Goal: Information Seeking & Learning: Learn about a topic

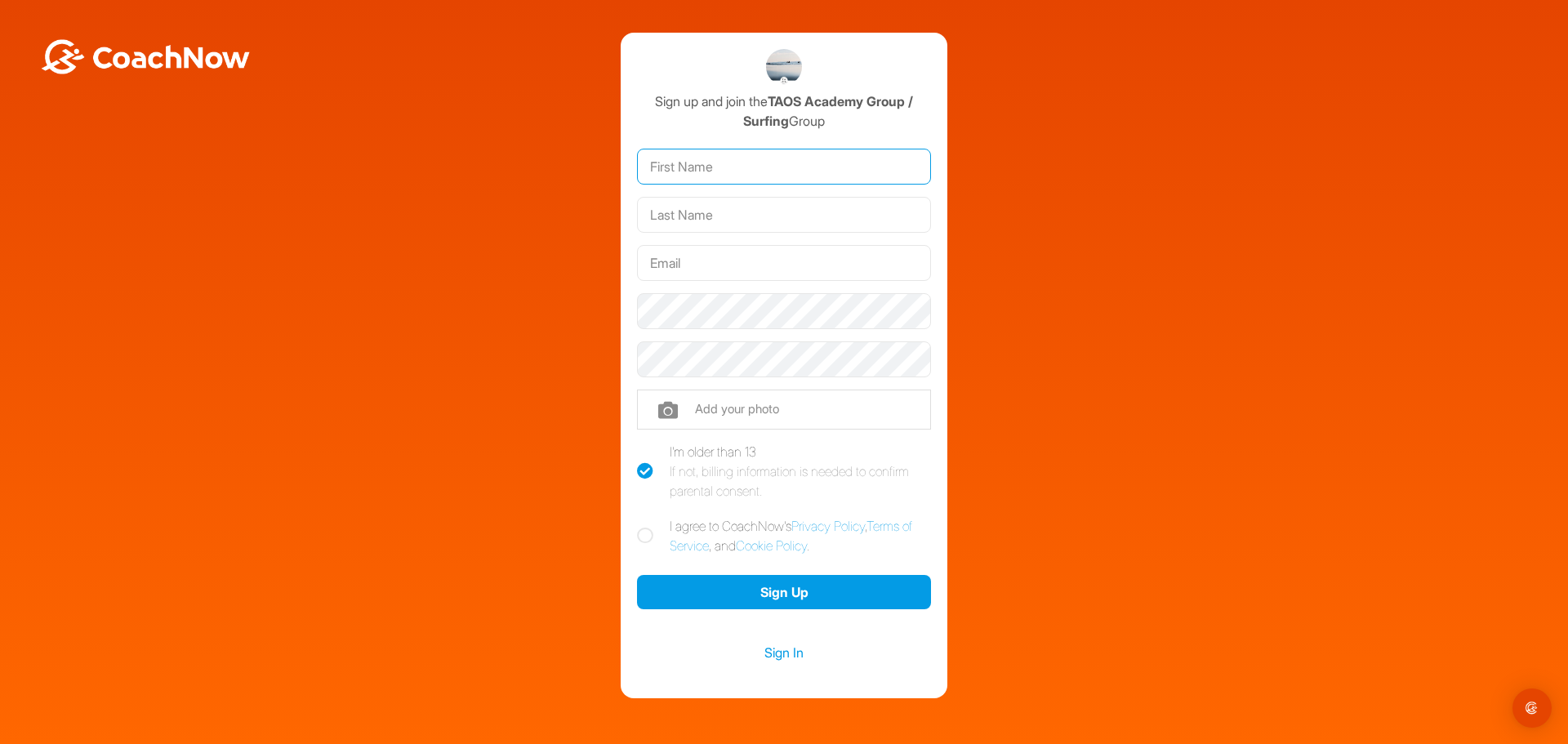
click at [737, 169] on input "text" at bounding box center [784, 166] width 294 height 36
type input "Gil"
type input "Noy"
type input "Gil.noy@hotmail.com"
click at [771, 649] on link "Sign In" at bounding box center [784, 653] width 294 height 21
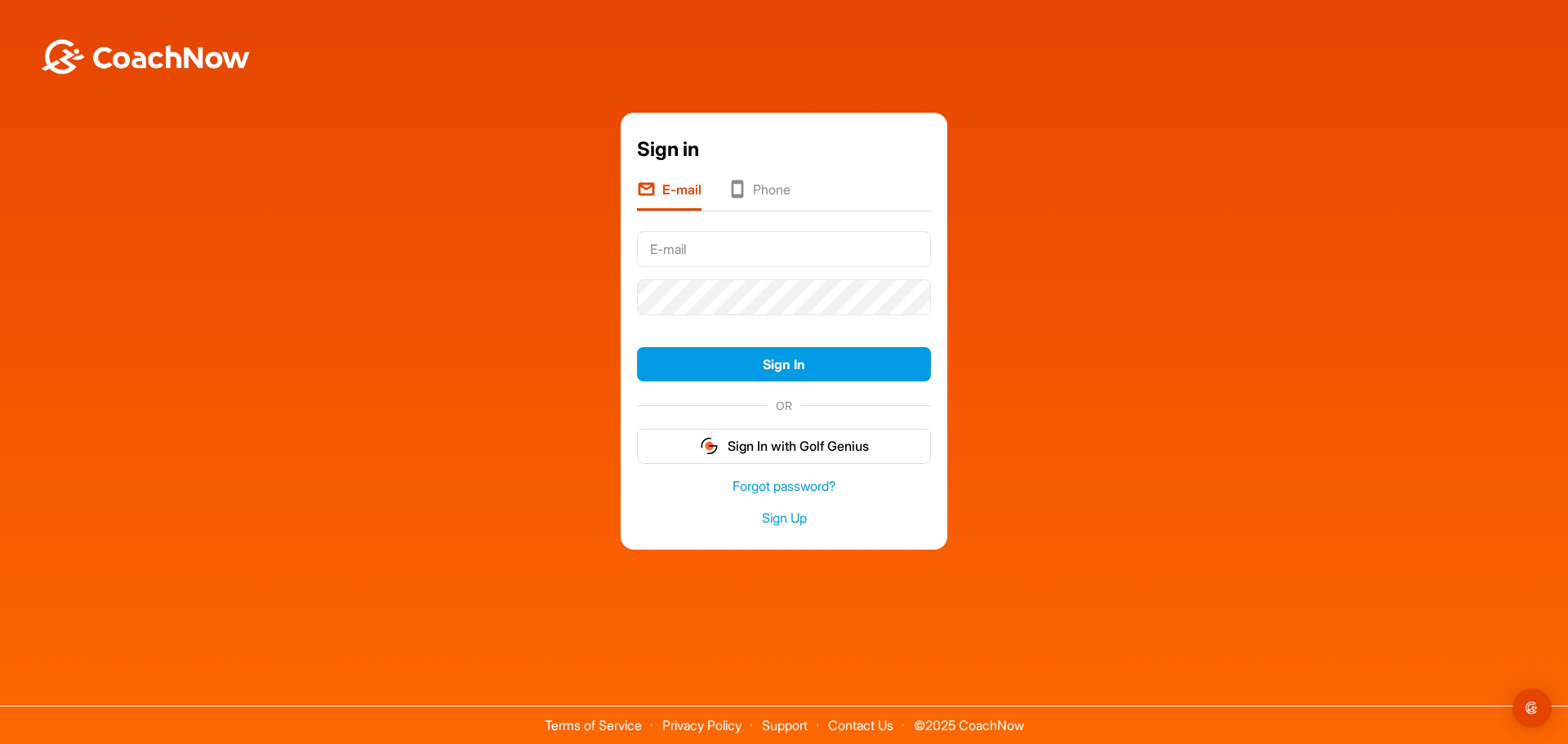
click at [684, 250] on input "text" at bounding box center [784, 249] width 294 height 36
type input "Gil.noy@hotmail.com"
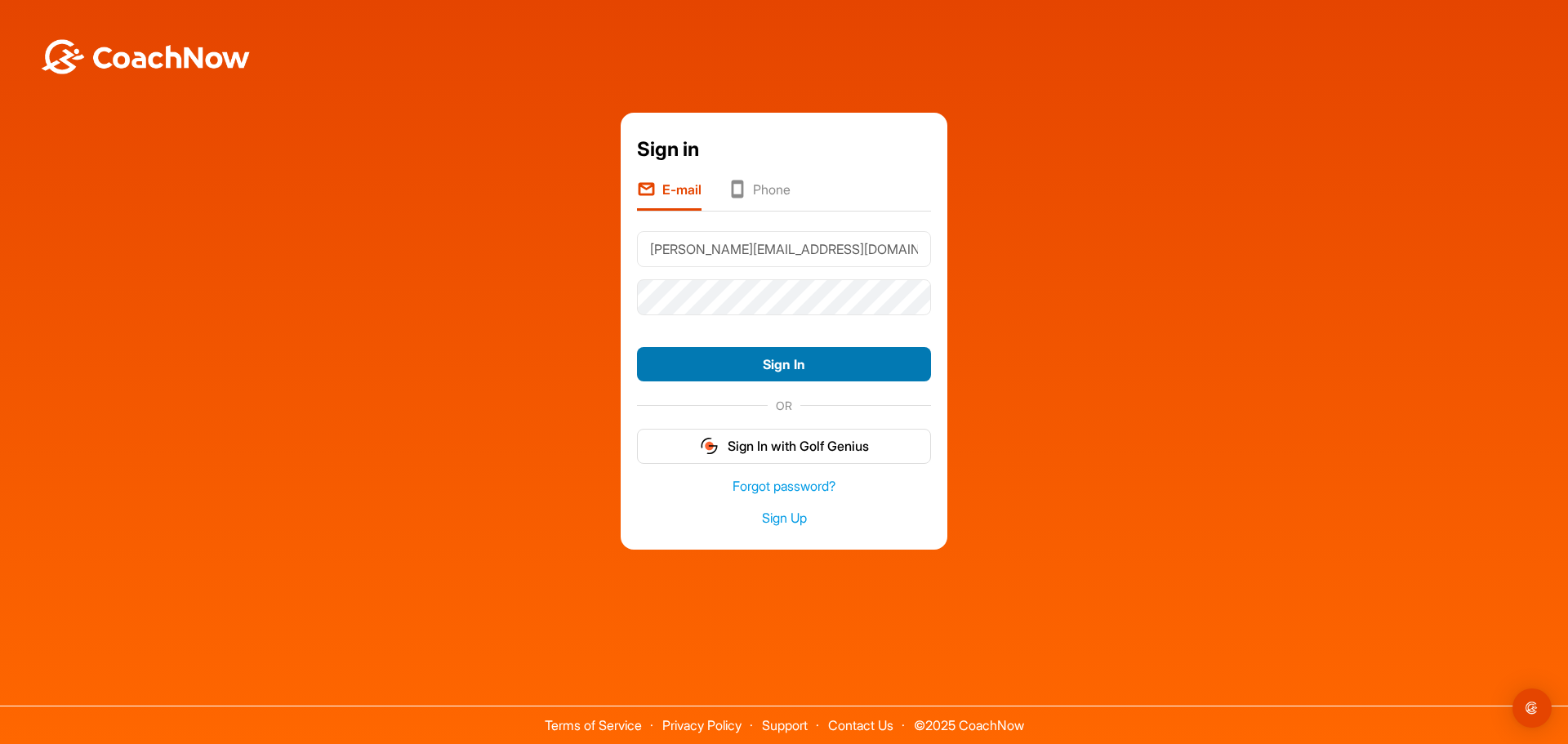
click at [773, 368] on button "Sign In" at bounding box center [784, 365] width 294 height 35
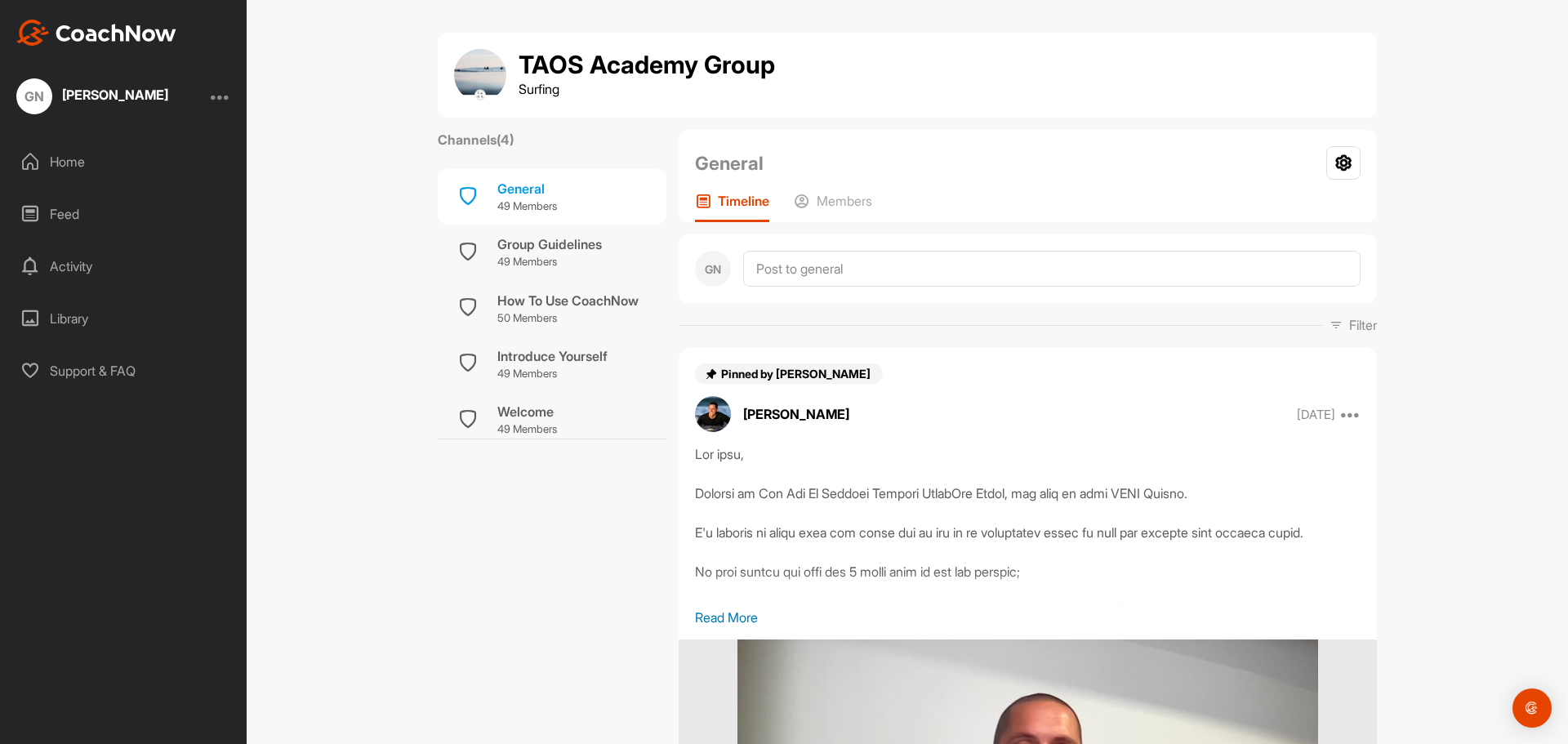
click at [487, 135] on label "Channels ( 4 )" at bounding box center [475, 139] width 76 height 20
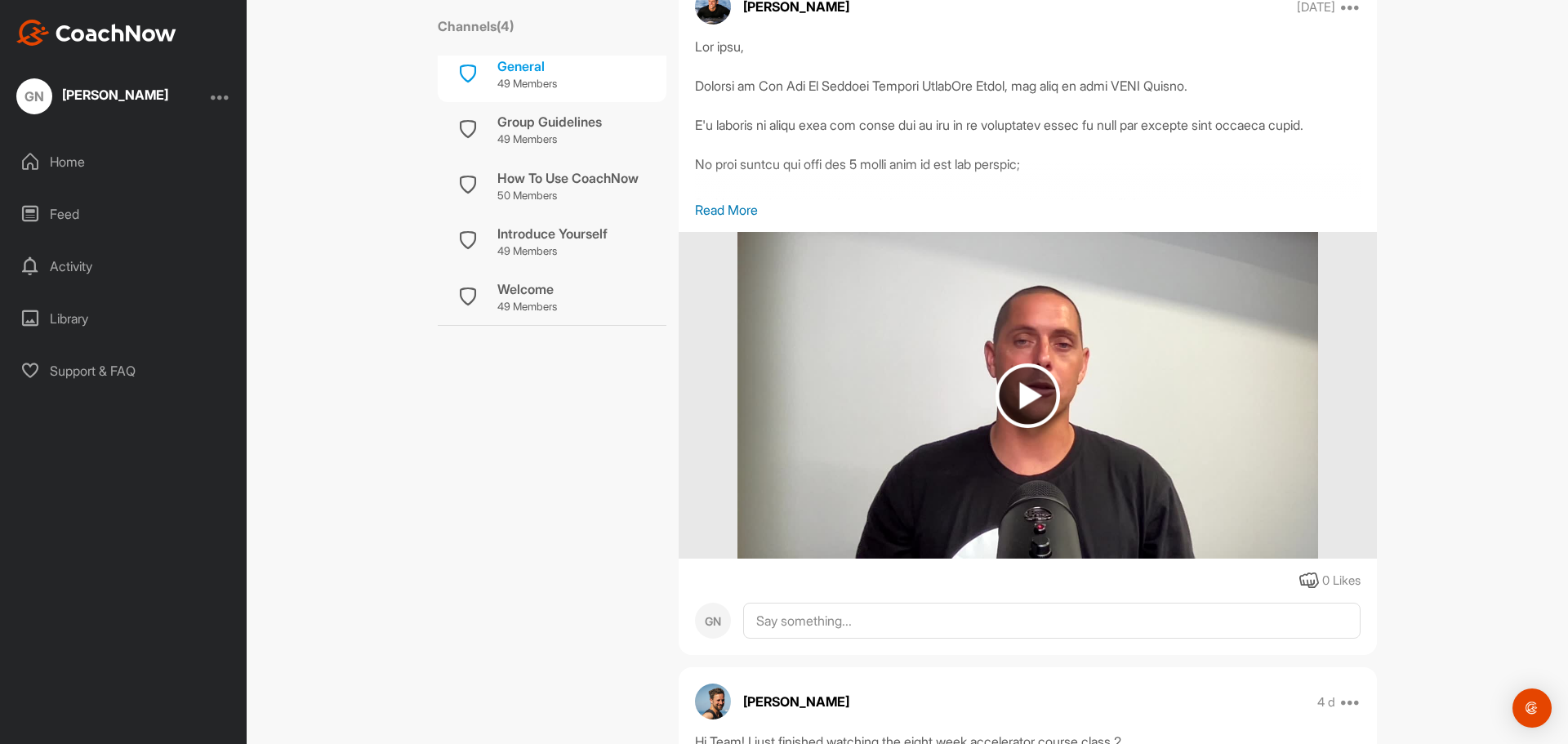
scroll to position [409, 0]
click at [711, 206] on p "Read More" at bounding box center [1027, 209] width 665 height 20
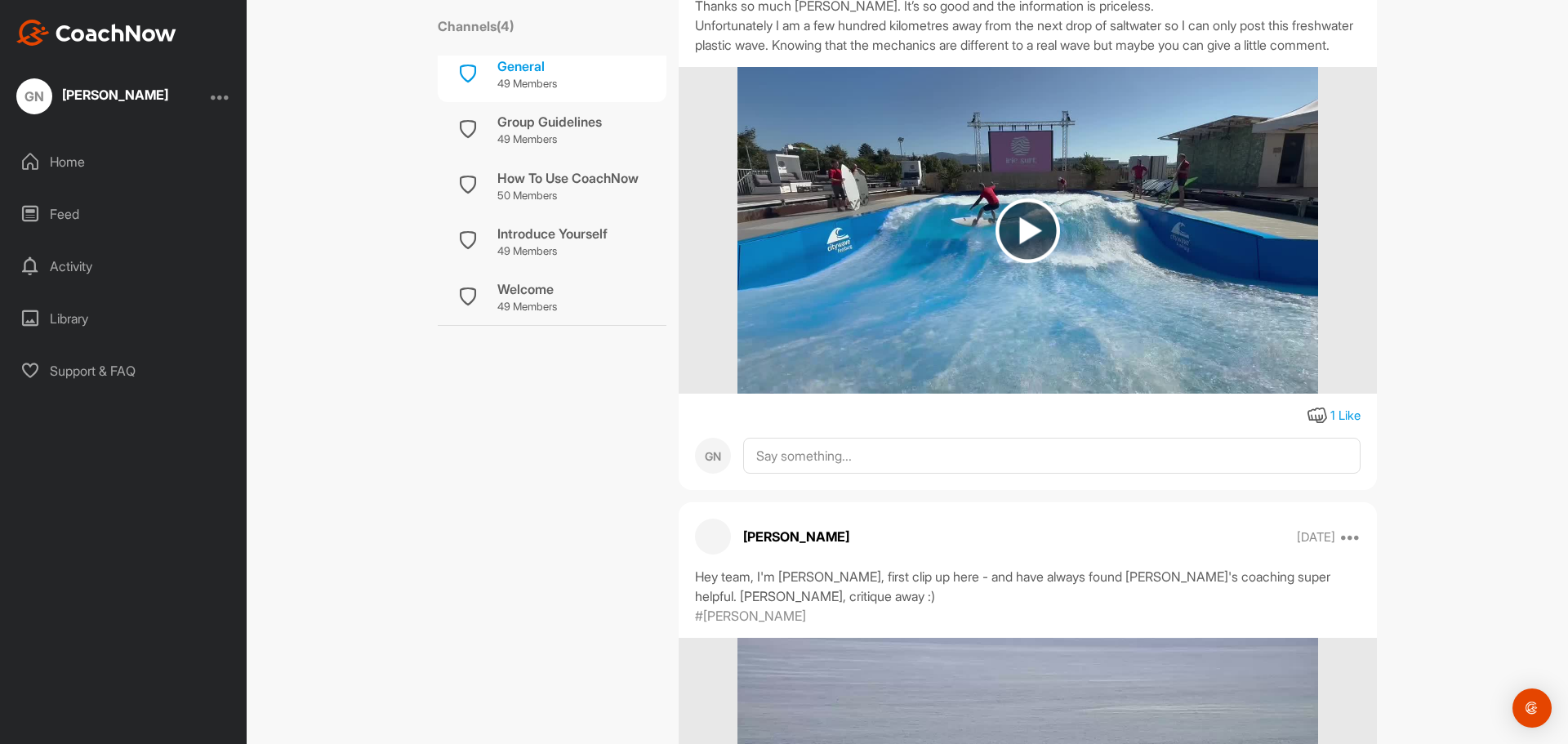
scroll to position [1144, 0]
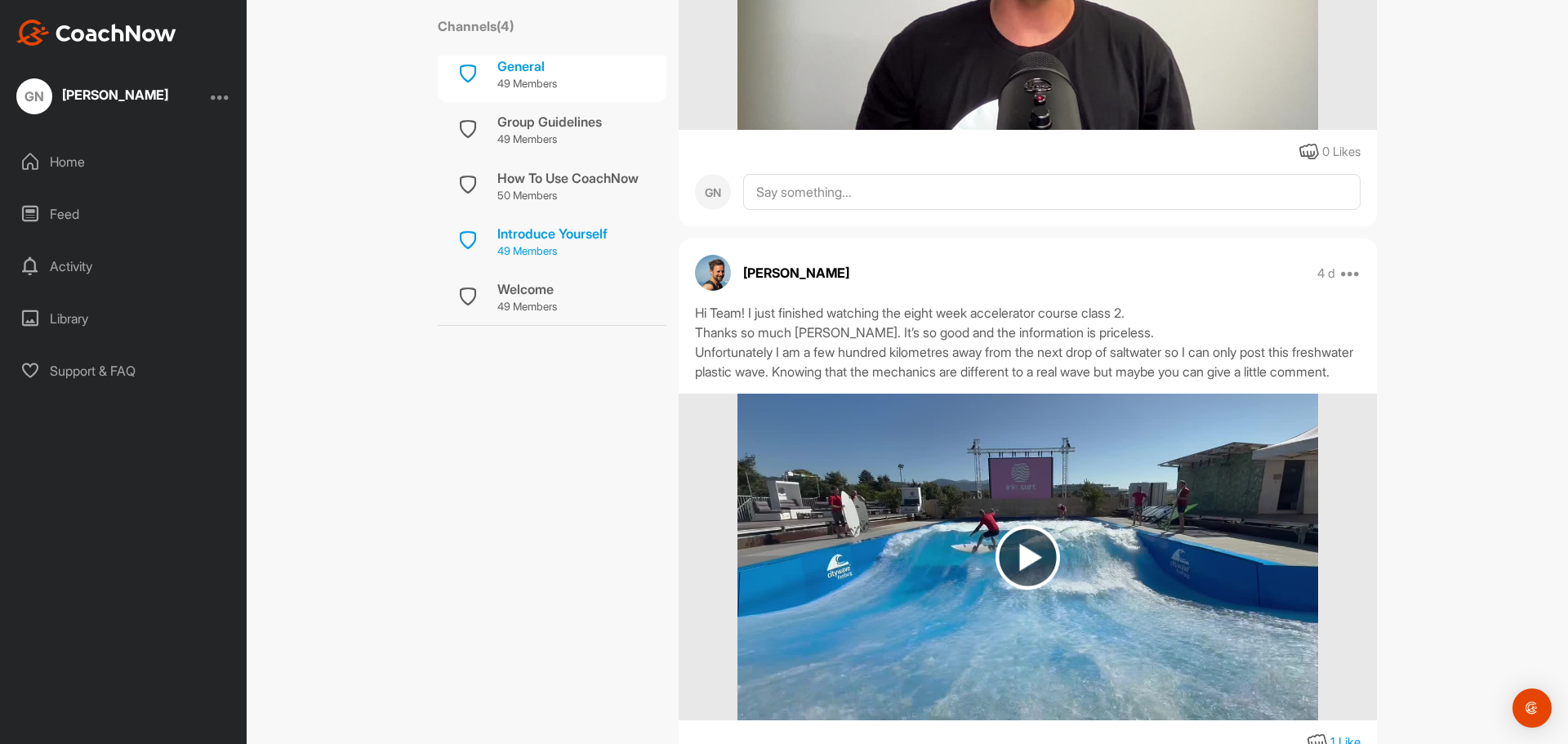
click at [546, 232] on div "Introduce Yourself" at bounding box center [552, 233] width 110 height 20
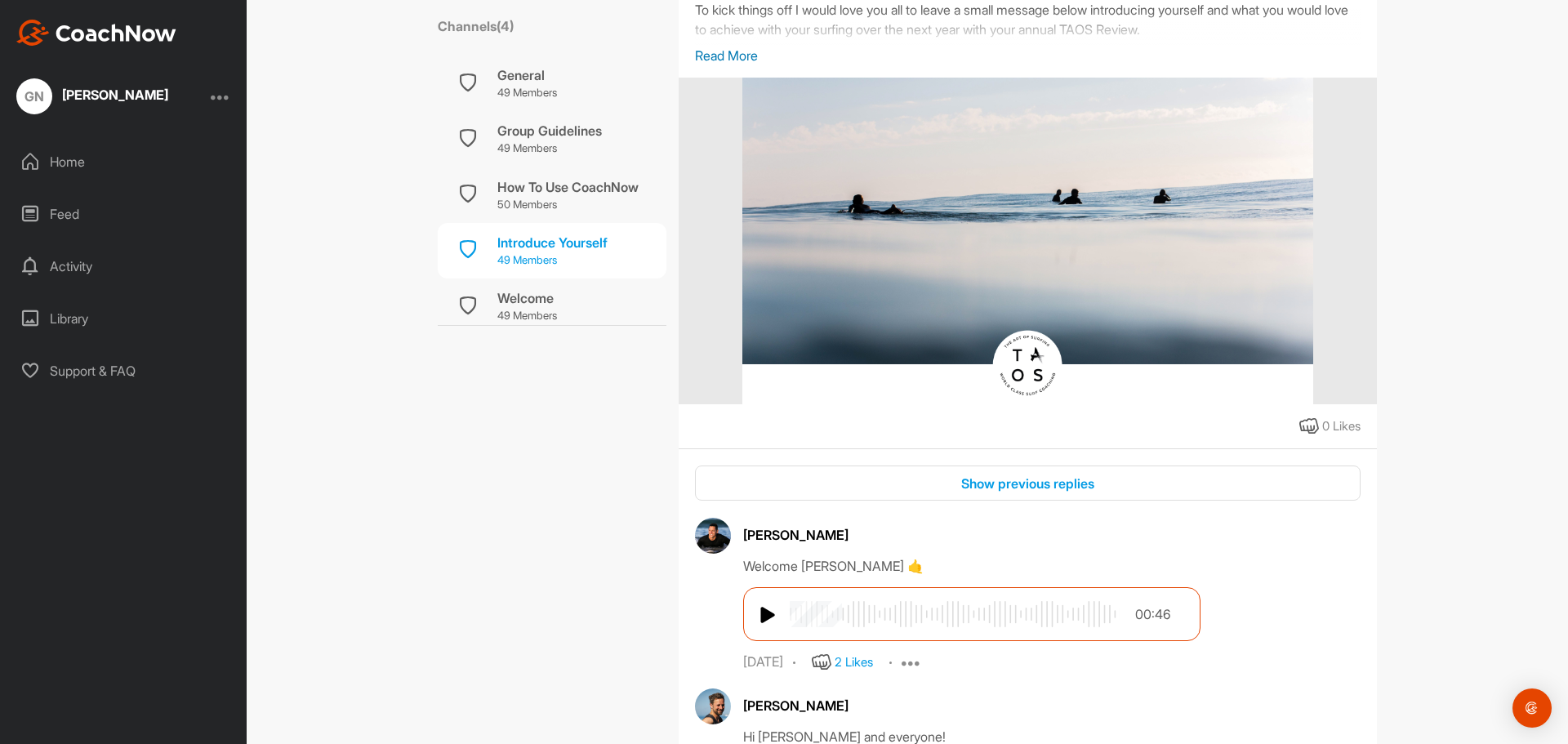
scroll to position [572, 0]
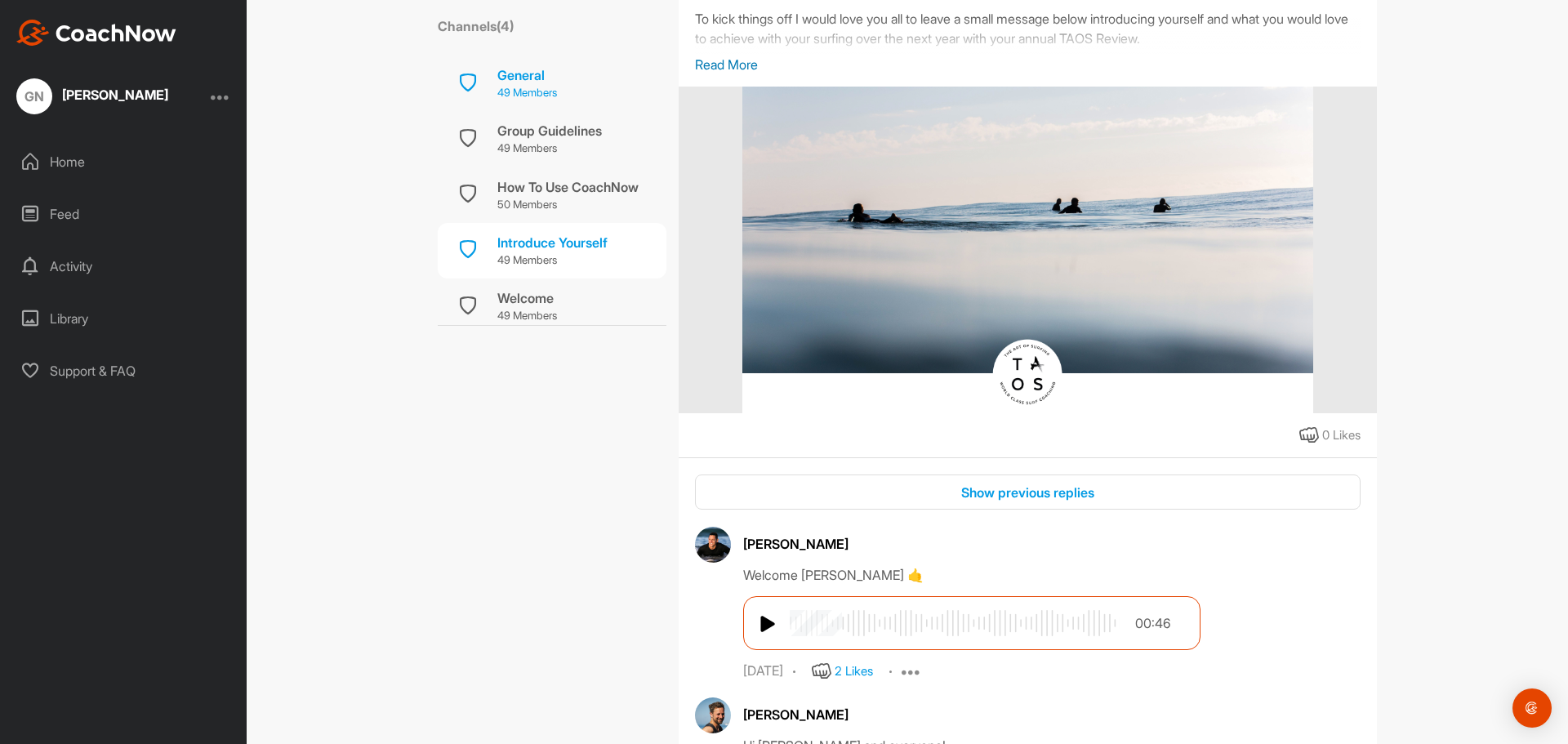
click at [524, 88] on p "49 Members" at bounding box center [527, 93] width 60 height 17
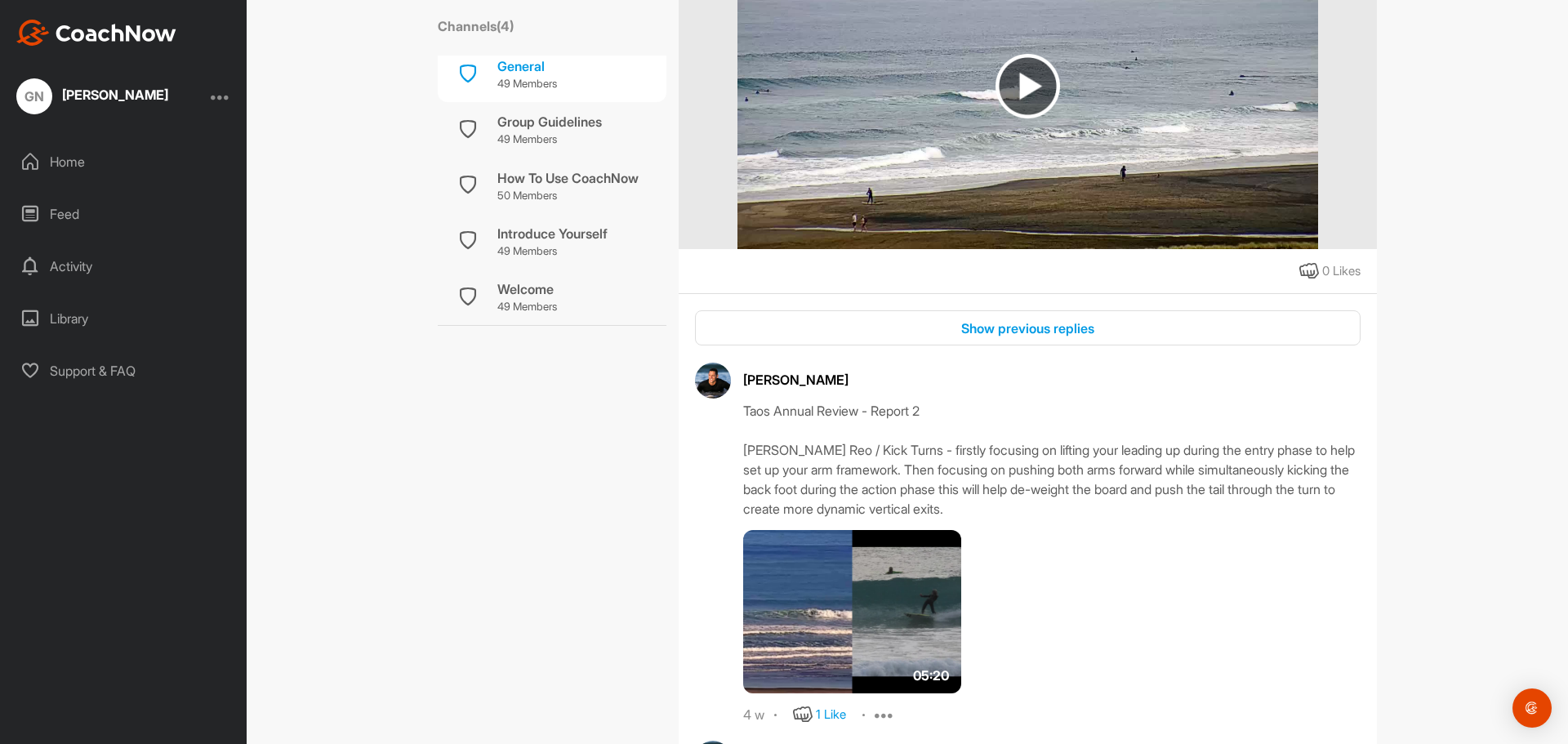
scroll to position [1961, 0]
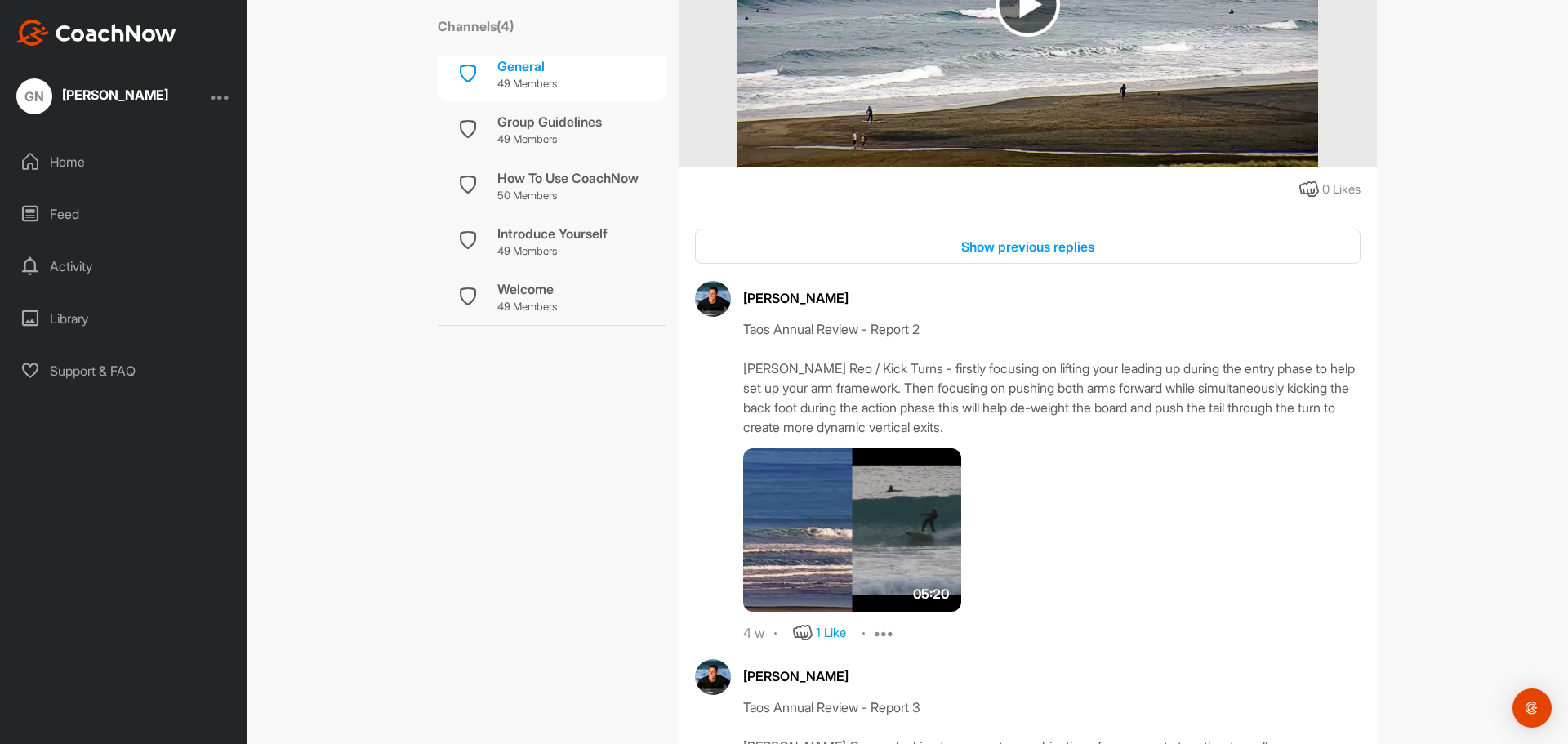
click at [884, 484] on img at bounding box center [852, 531] width 218 height 164
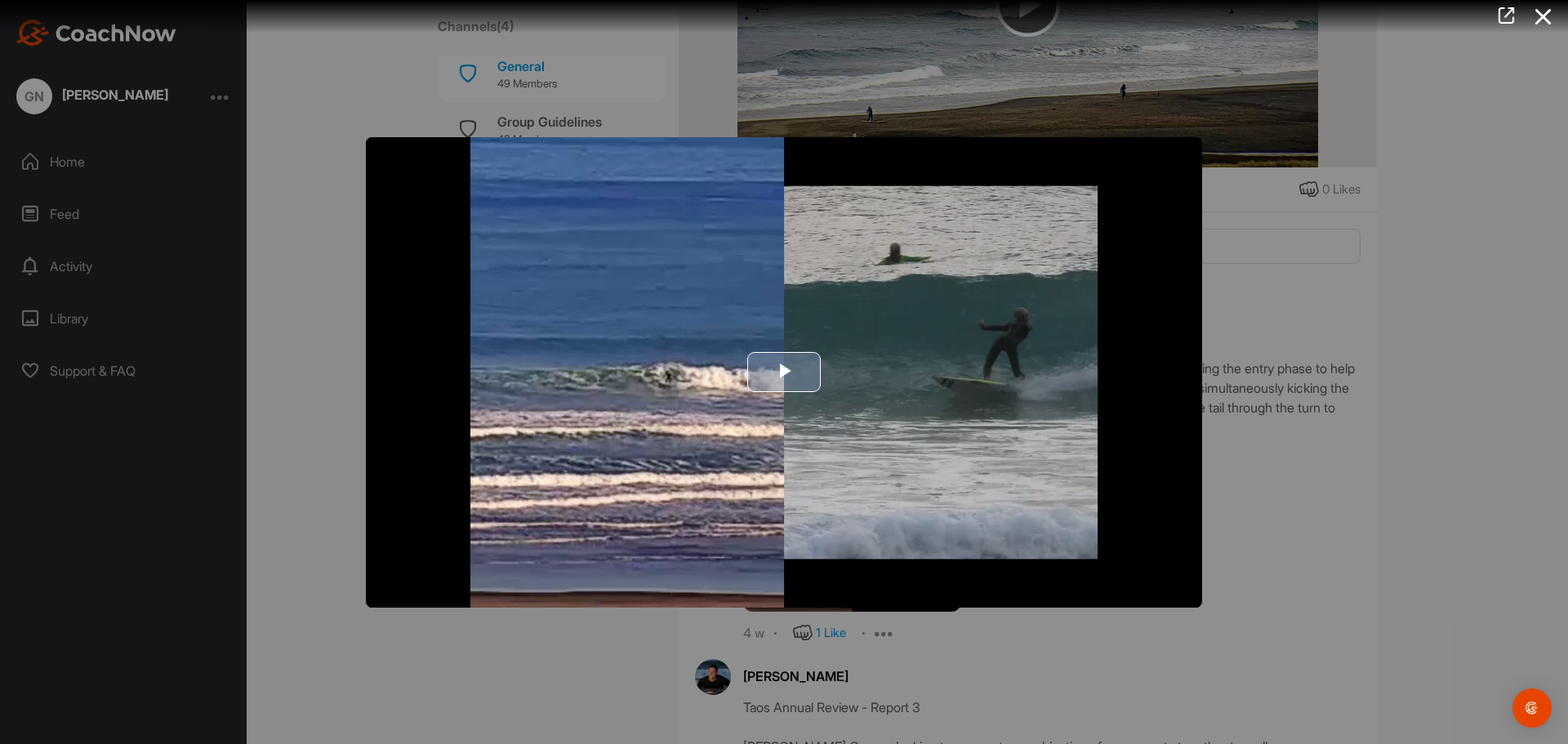
click at [784, 372] on span "Video Player" at bounding box center [784, 372] width 0 height 0
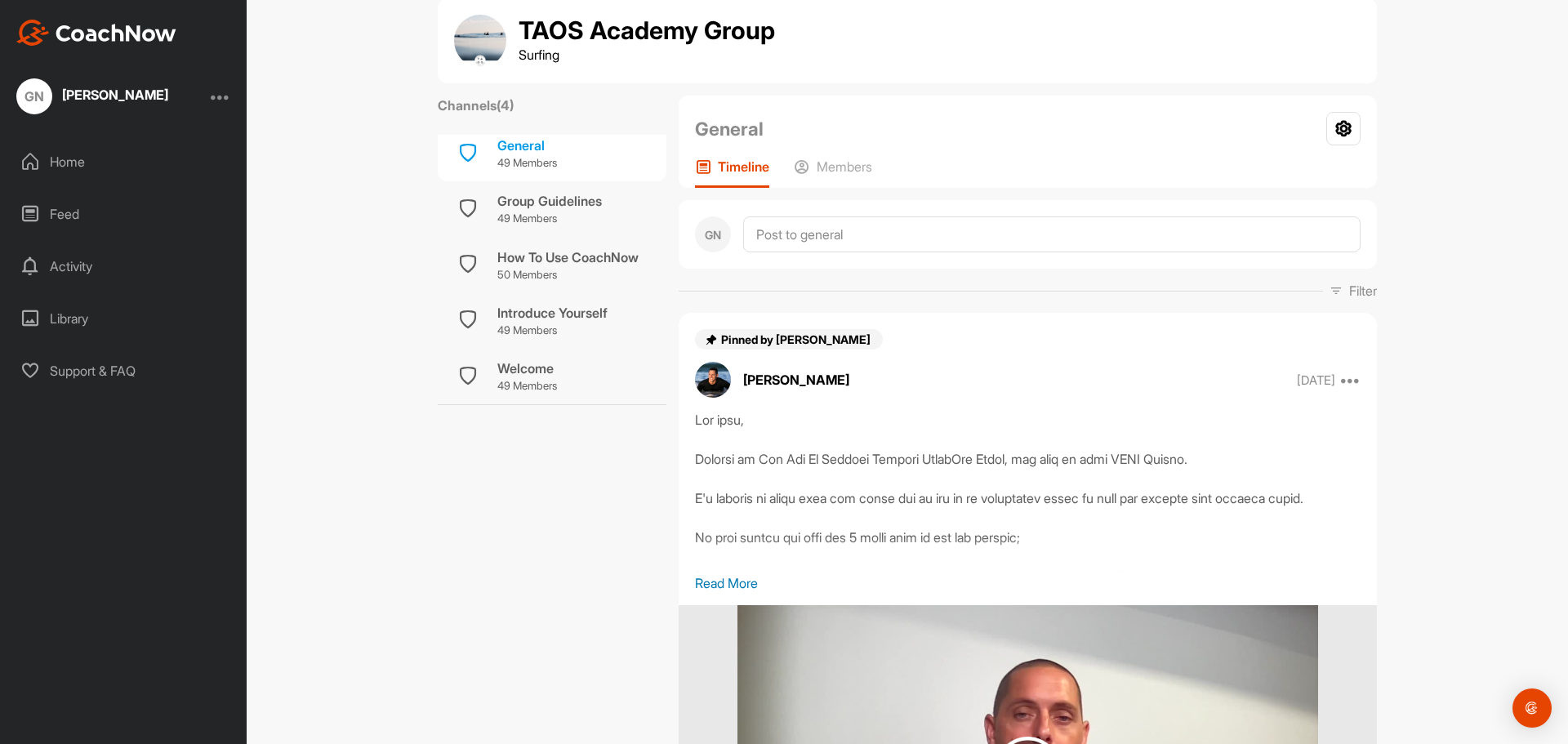
scroll to position [0, 0]
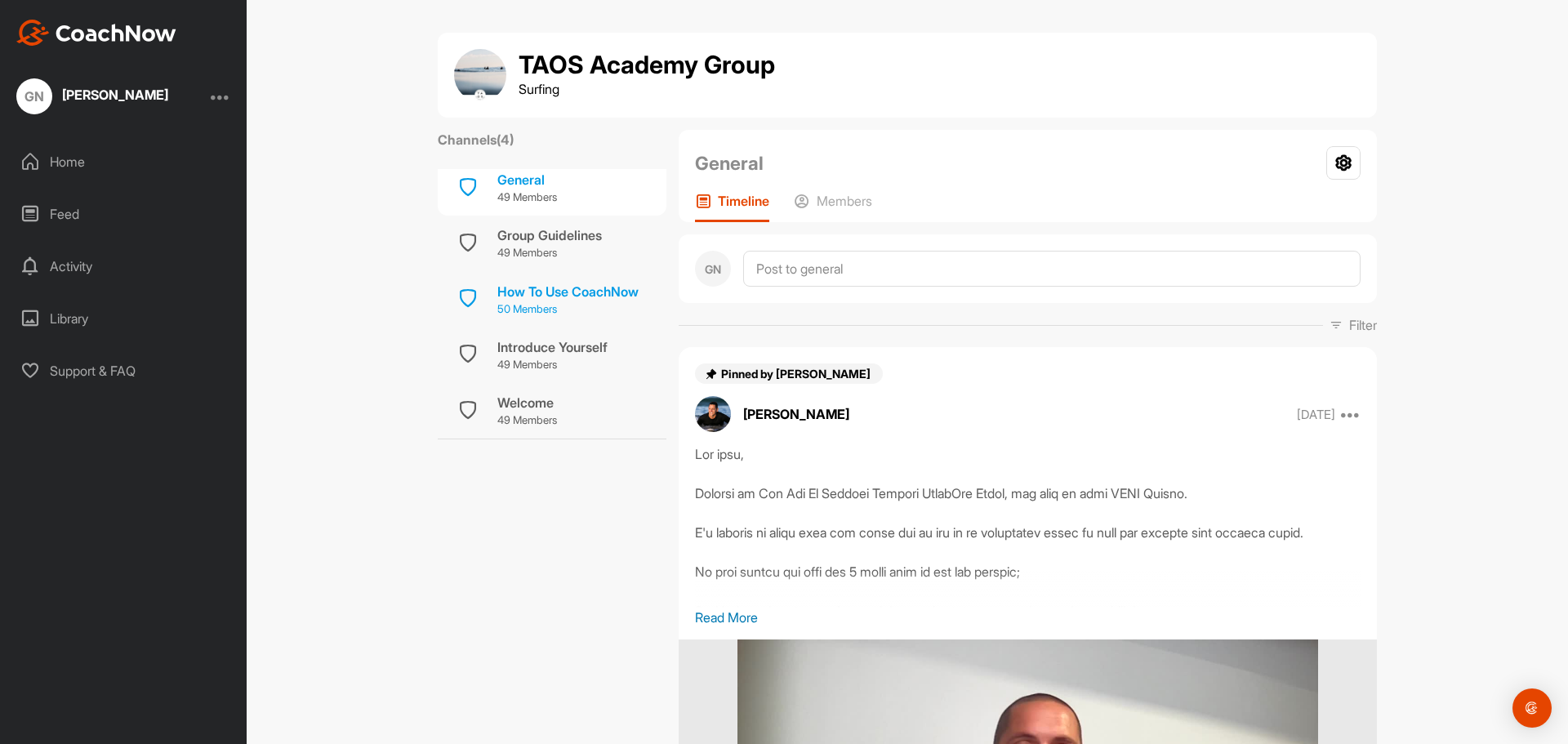
click at [579, 288] on div "How To Use CoachNow" at bounding box center [568, 292] width 141 height 20
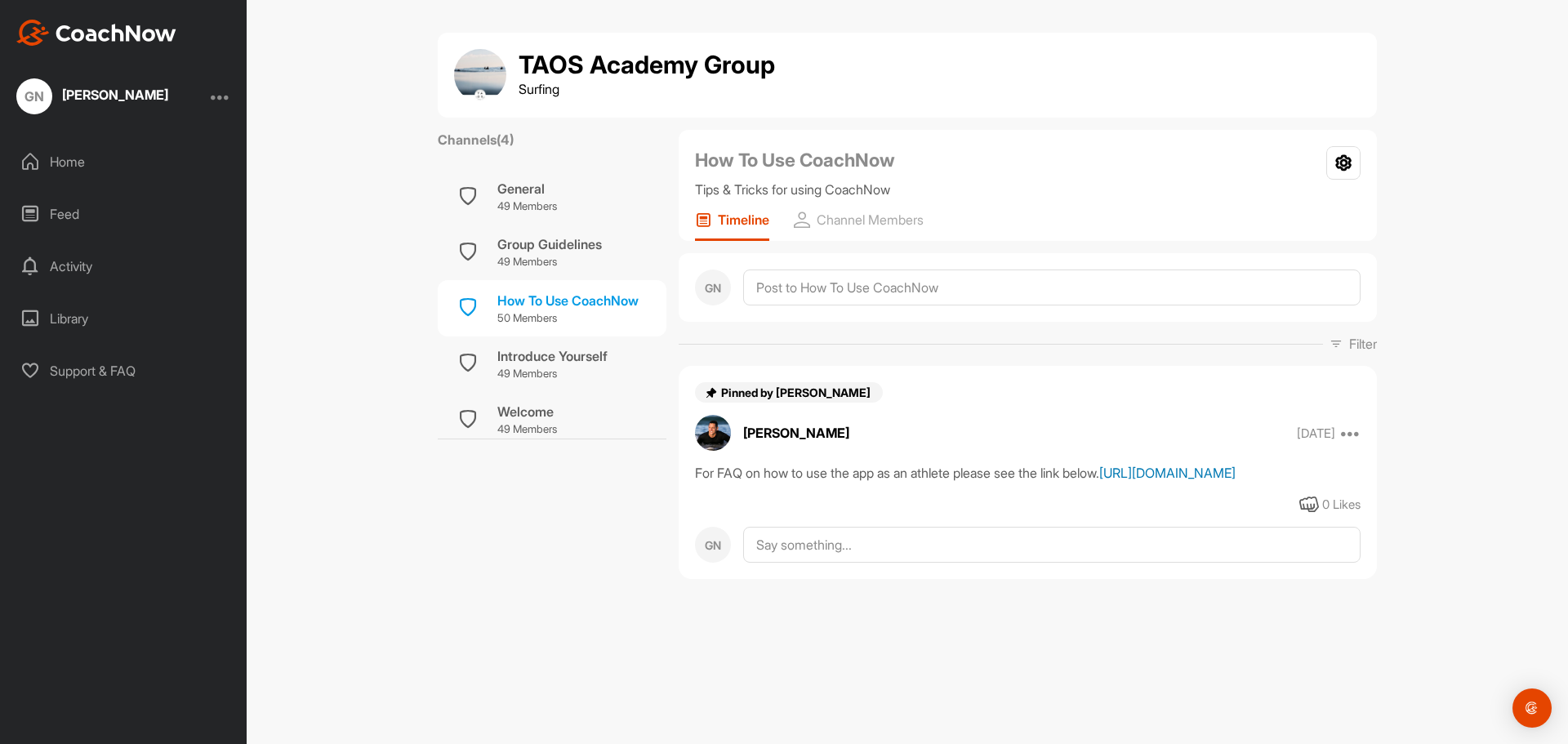
click at [1099, 481] on link "[URL][DOMAIN_NAME]" at bounding box center [1167, 473] width 137 height 17
